Goal: Task Accomplishment & Management: Manage account settings

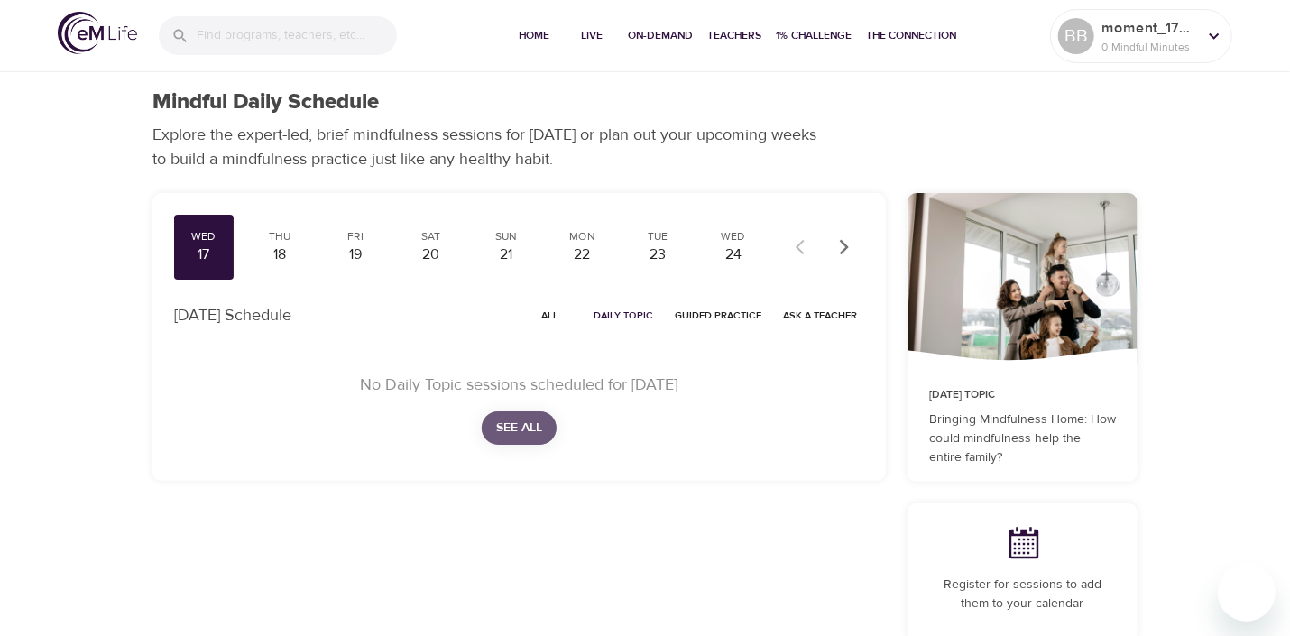
click at [506, 419] on span "See All" at bounding box center [519, 428] width 46 height 23
click at [506, 424] on span "See All" at bounding box center [519, 428] width 46 height 23
click at [279, 250] on div "18" at bounding box center [279, 254] width 45 height 21
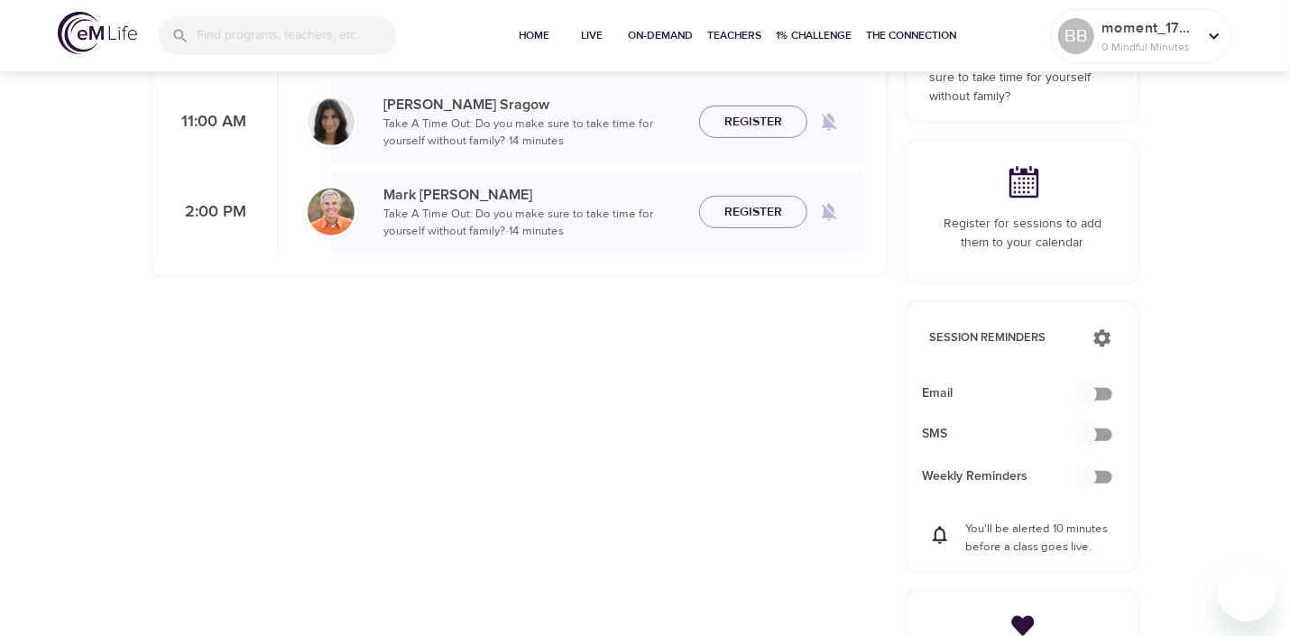
scroll to position [450, 0]
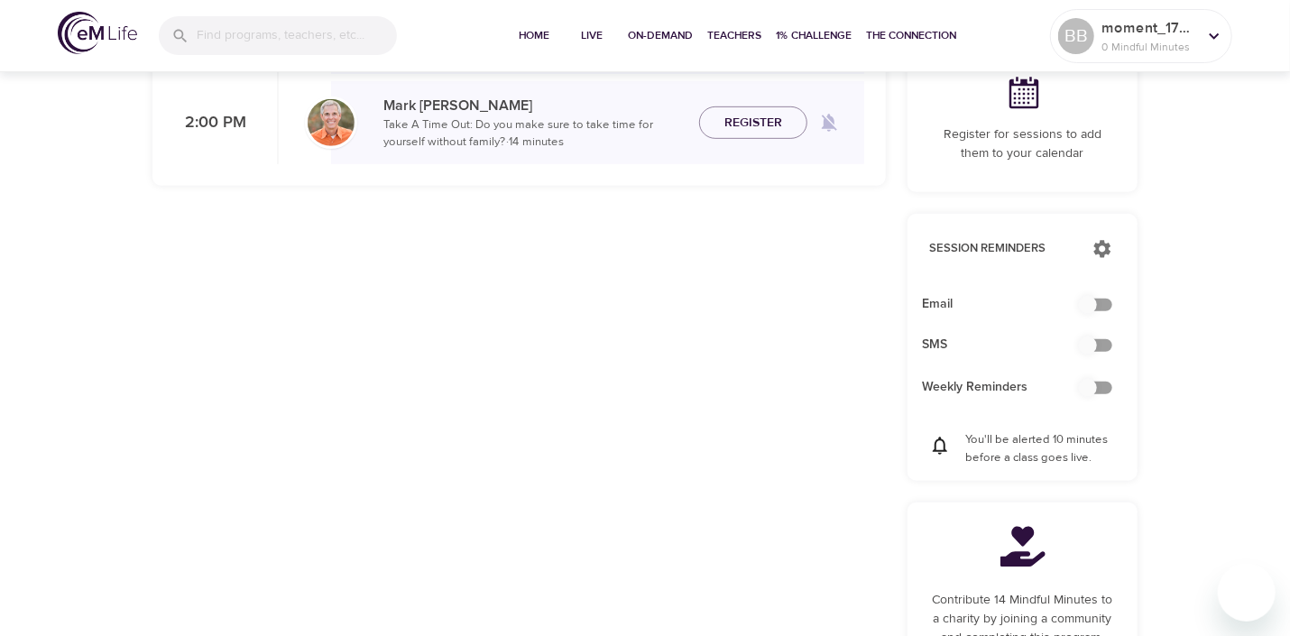
click at [1090, 304] on input "checkbox" at bounding box center [1087, 305] width 103 height 34
checkbox input "true"
click at [1087, 345] on input "checkbox" at bounding box center [1087, 345] width 103 height 34
checkbox input "false"
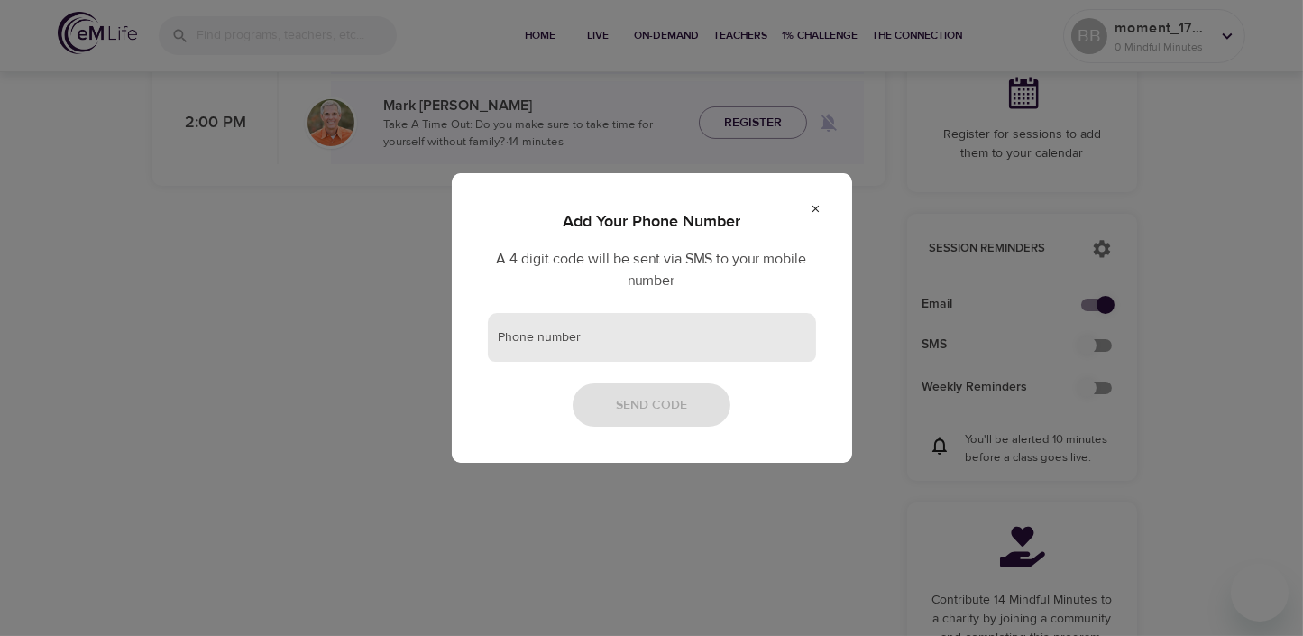
click at [593, 345] on input "text" at bounding box center [652, 337] width 328 height 49
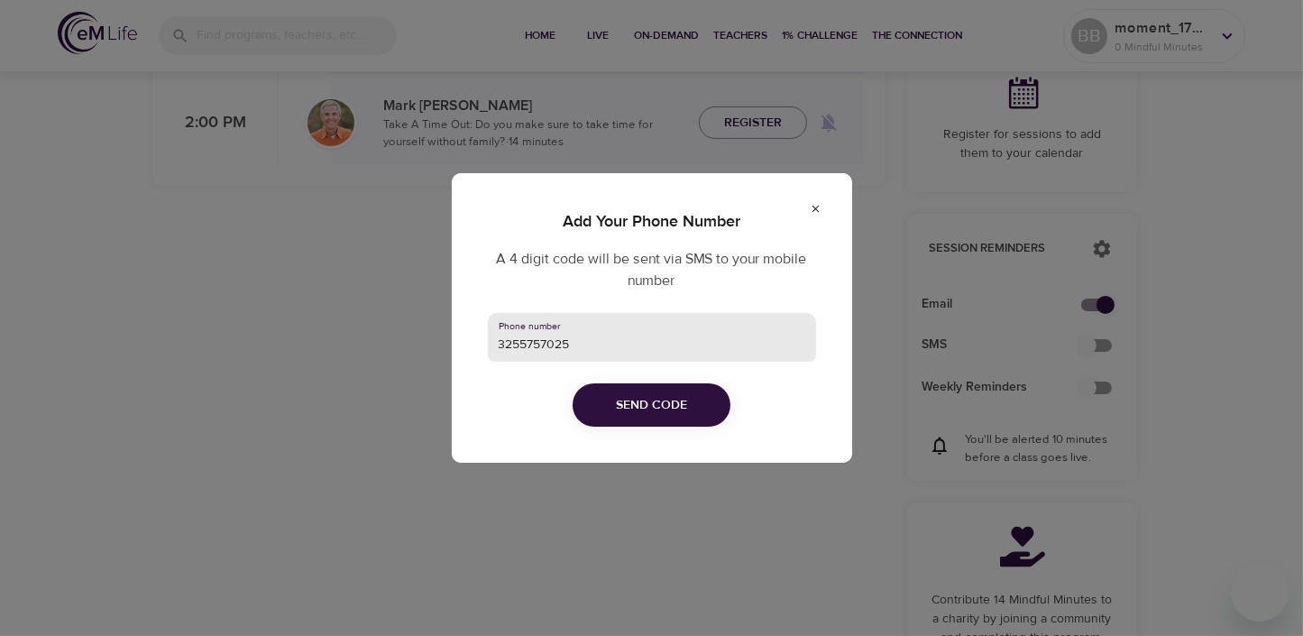
type input "3255757025"
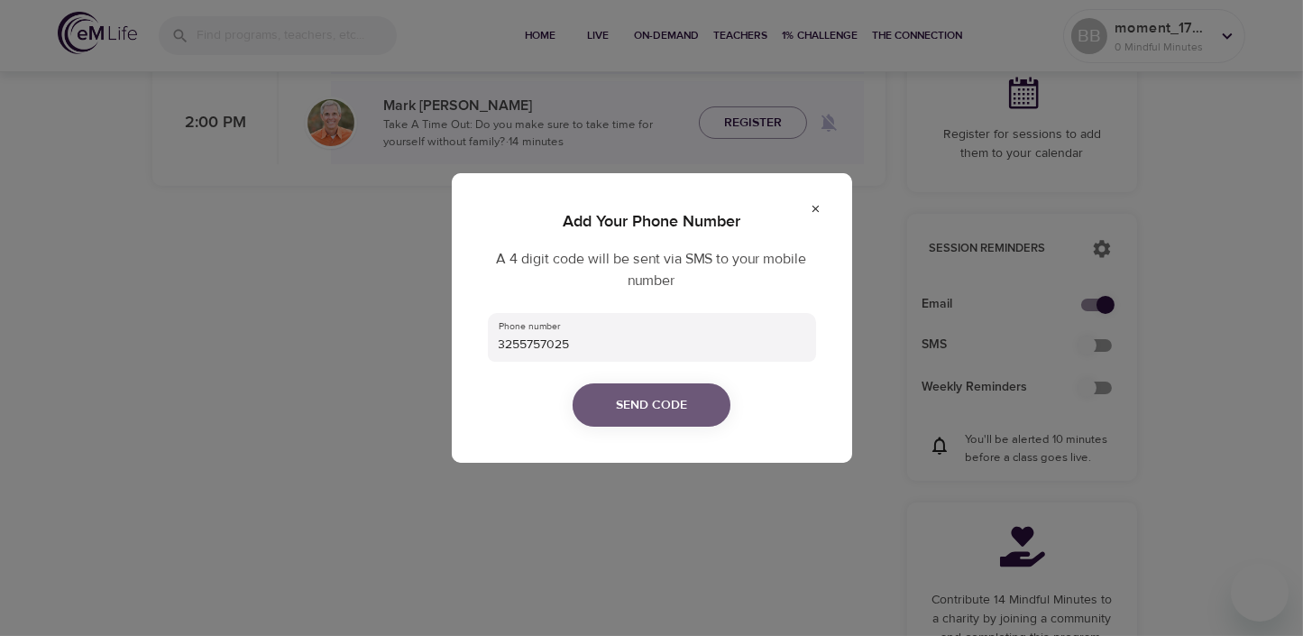
click at [621, 387] on button "Send Code" at bounding box center [652, 405] width 158 height 44
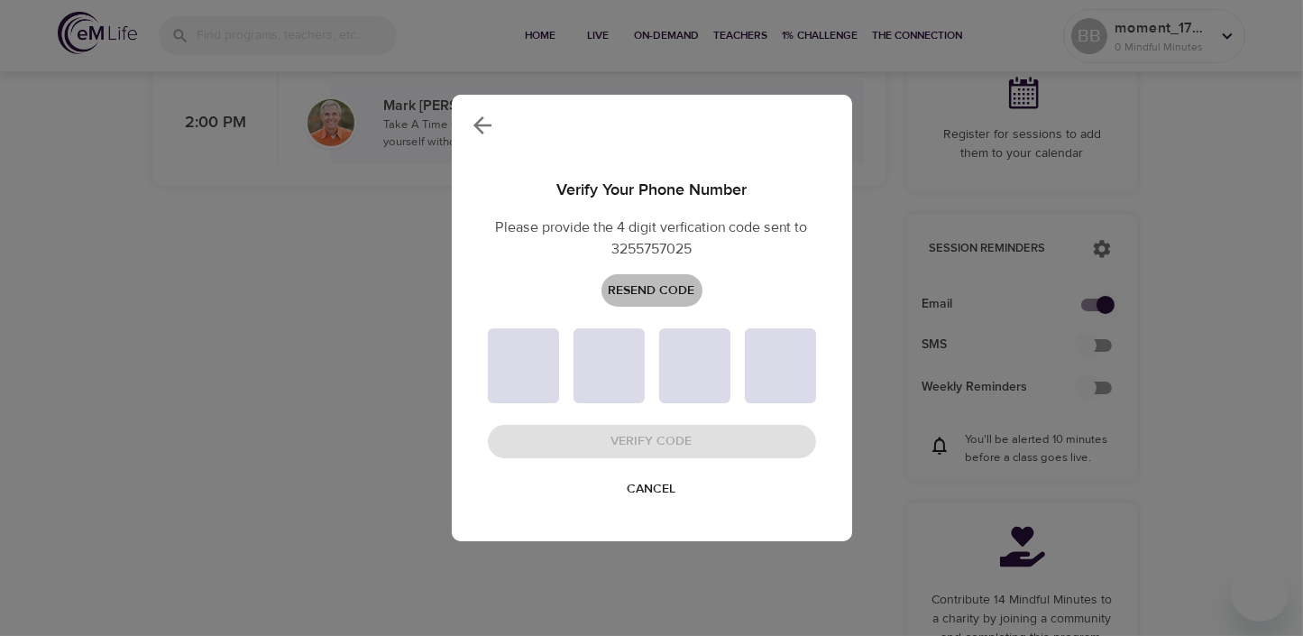
click at [639, 291] on span "Resend Code" at bounding box center [652, 291] width 87 height 23
click at [650, 485] on span "Cancel" at bounding box center [652, 489] width 49 height 23
